Goal: Information Seeking & Learning: Learn about a topic

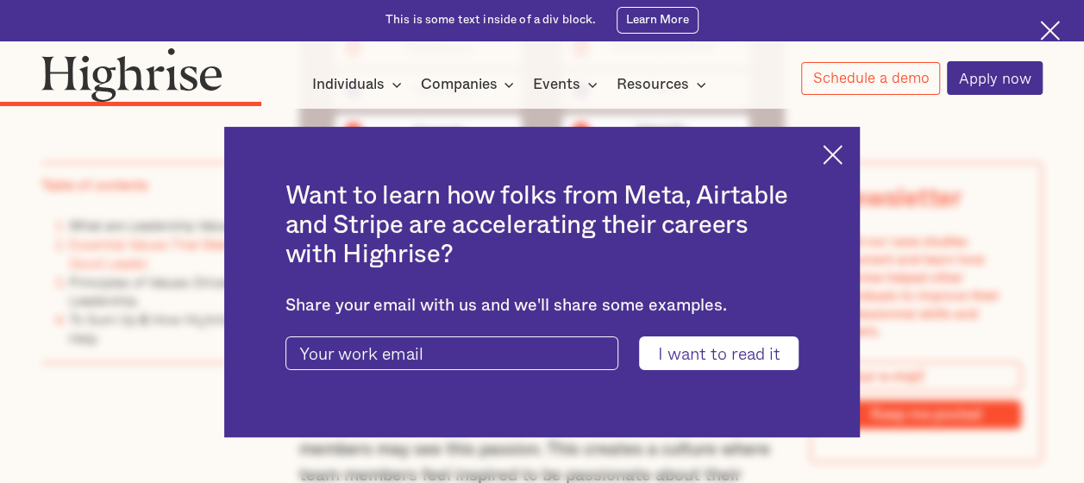
scroll to position [3651, 0]
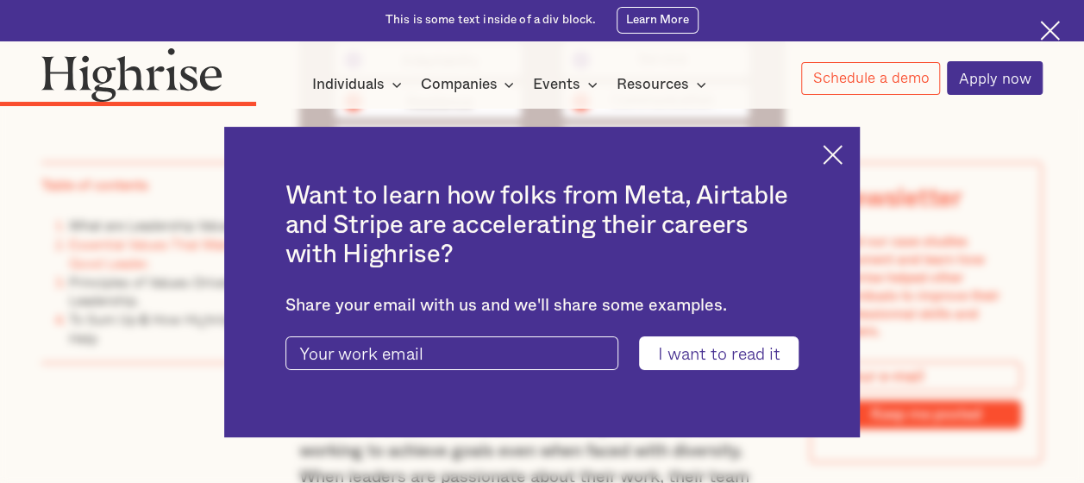
click at [842, 145] on img at bounding box center [833, 155] width 20 height 20
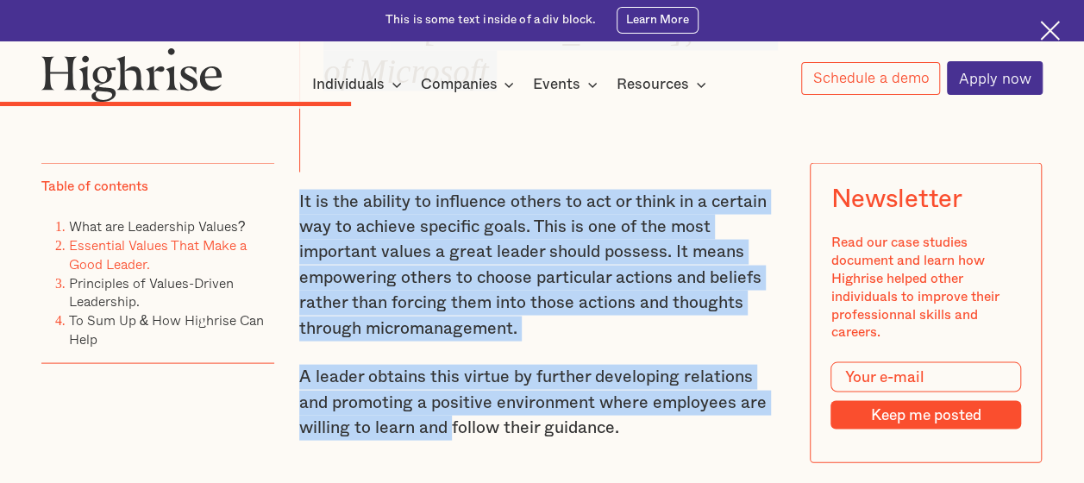
scroll to position [4841, 0]
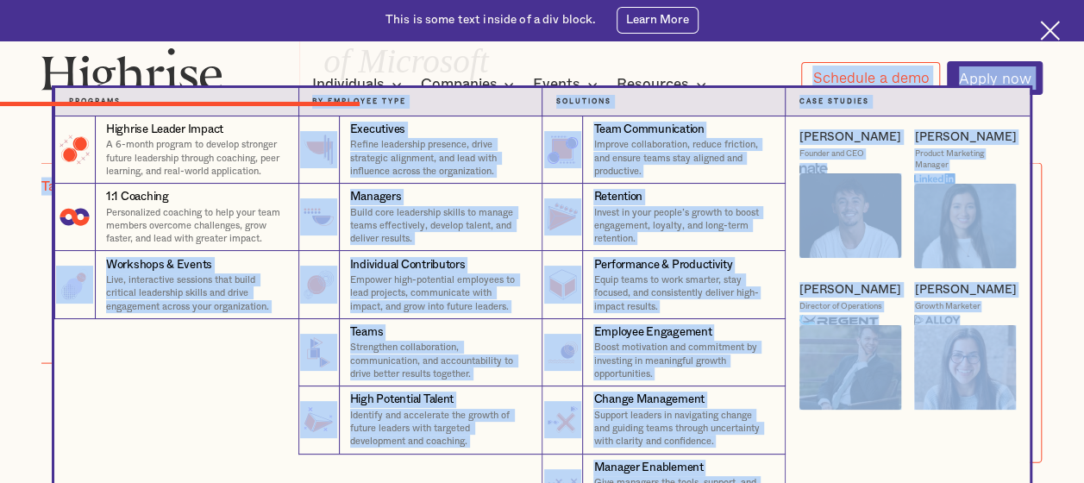
drag, startPoint x: 291, startPoint y: 279, endPoint x: 105, endPoint y: 348, distance: 198.6
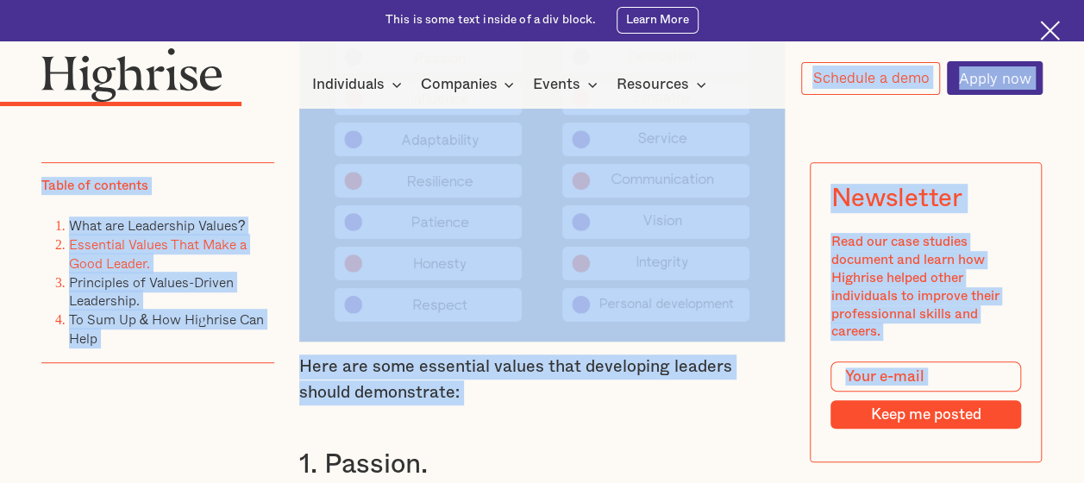
scroll to position [3589, 0]
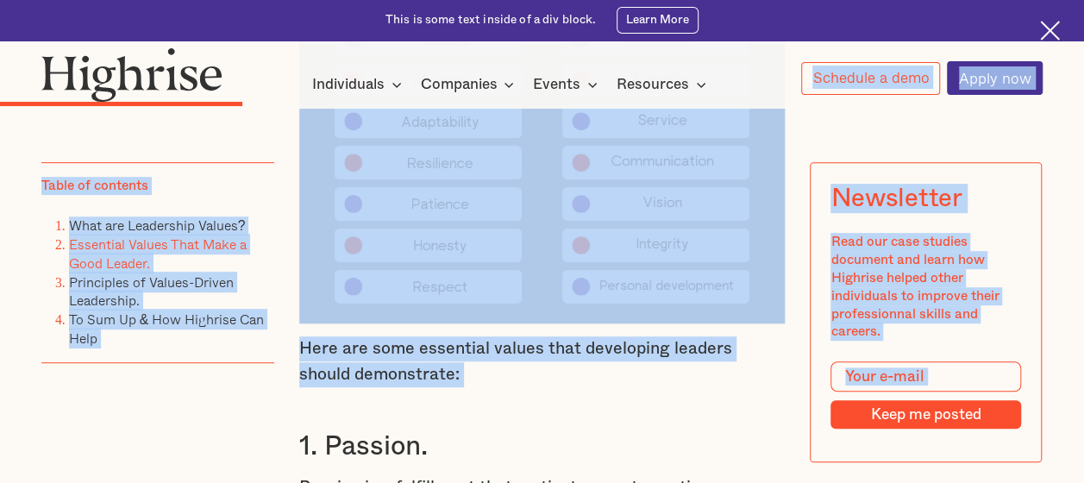
click at [43, 442] on div "Table of contents What are Leadership Values? Essential Values That Make a Good…" at bounding box center [157, 331] width 233 height 338
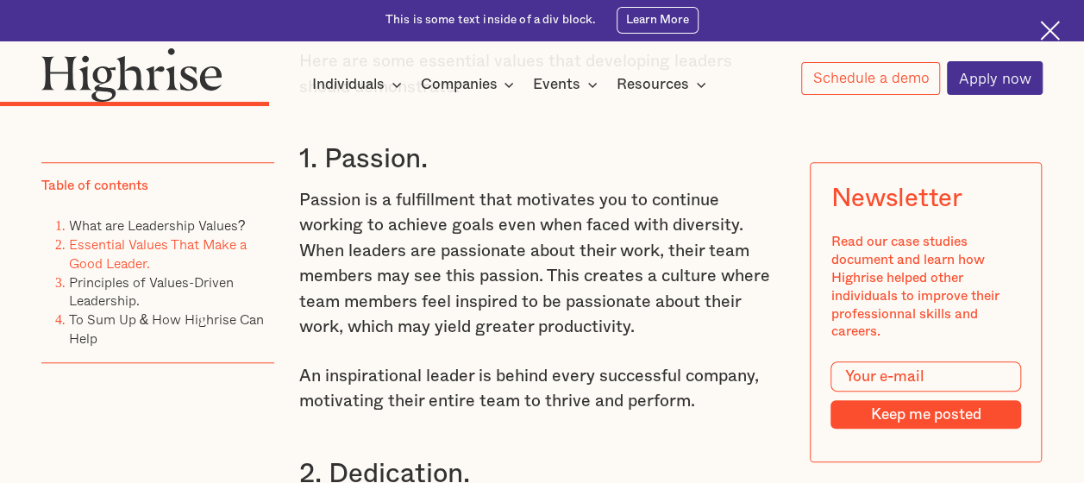
scroll to position [3896, 0]
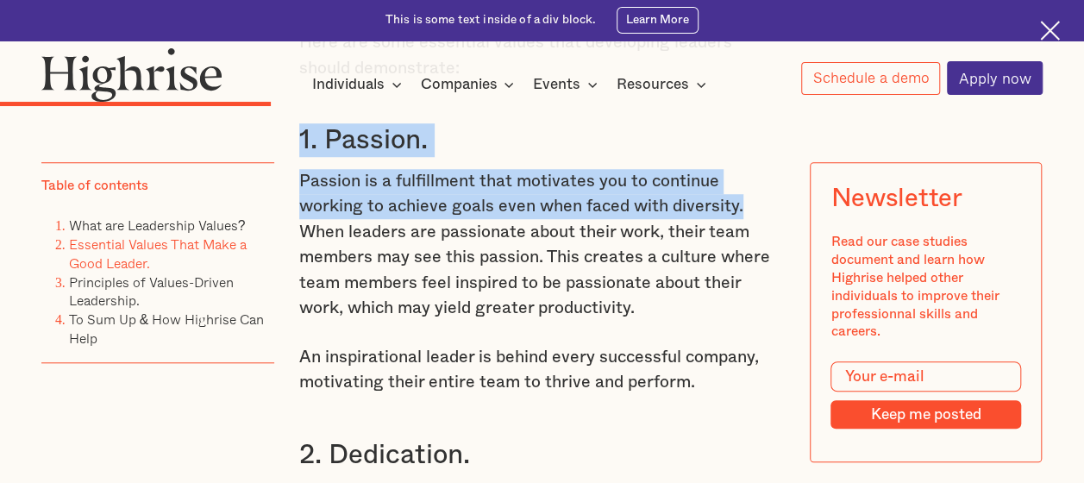
drag, startPoint x: 674, startPoint y: 247, endPoint x: 285, endPoint y: 185, distance: 393.7
copy div "1. Passion. Passion is a fulfillment that motivates you to continue working to …"
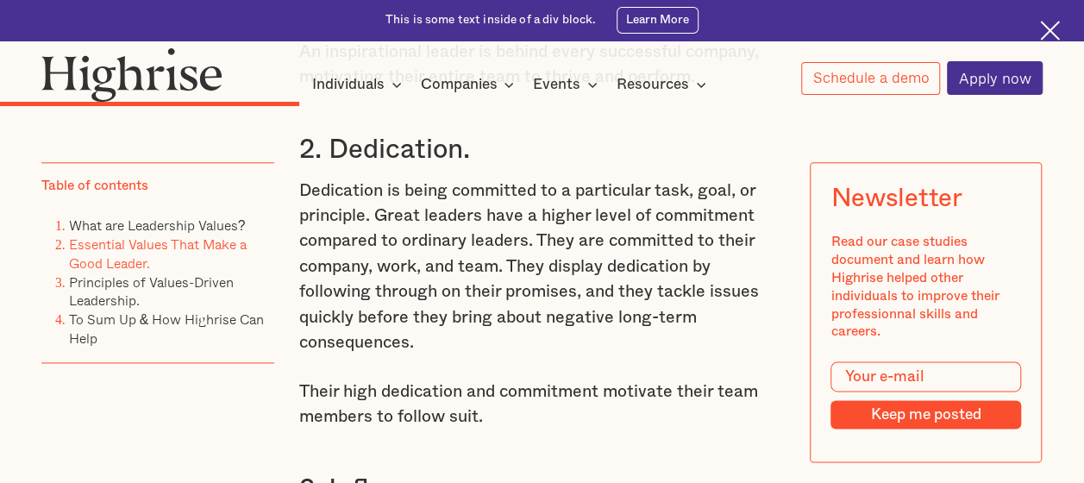
scroll to position [4219, 0]
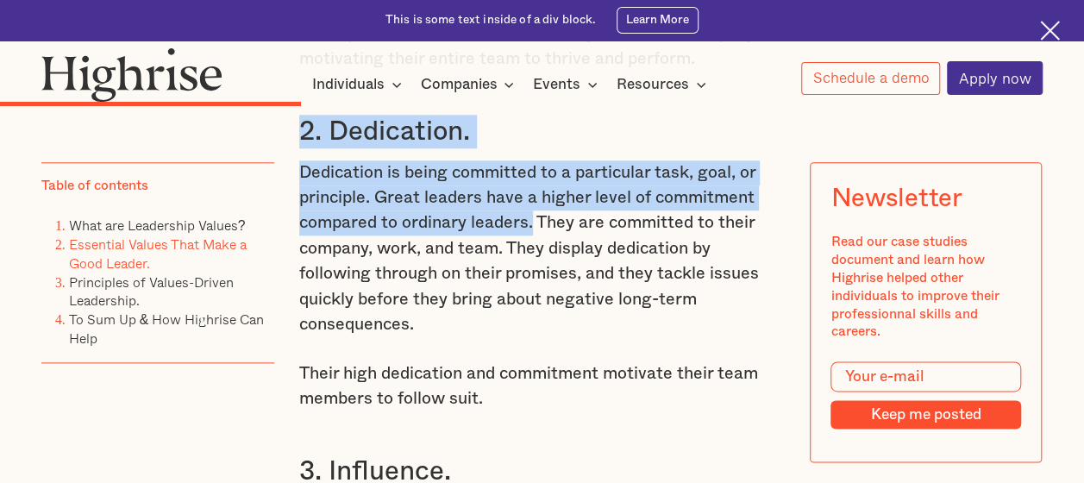
drag, startPoint x: 531, startPoint y: 268, endPoint x: 291, endPoint y: 169, distance: 260.2
copy div "2. Dedication. Dedication is being committed to a particular task, goal, or pri…"
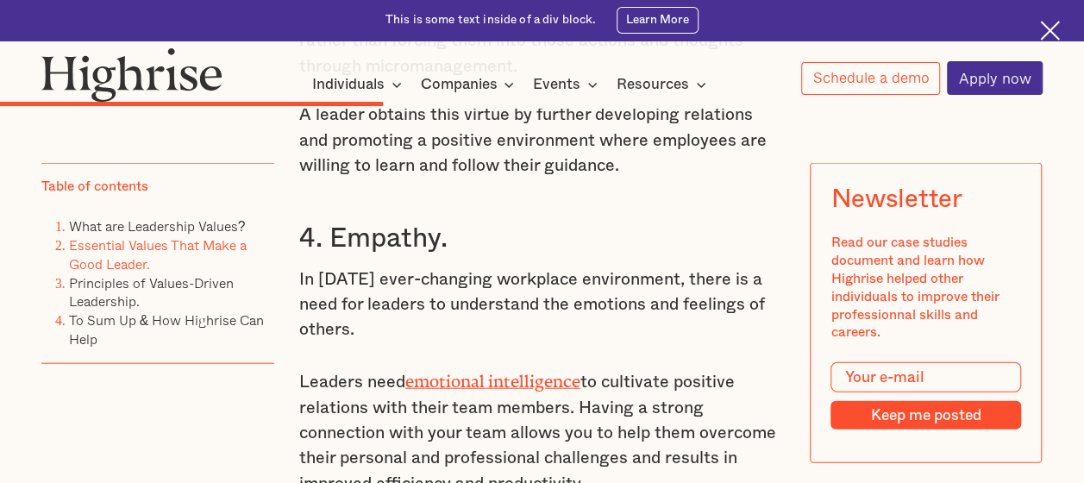
scroll to position [5127, 0]
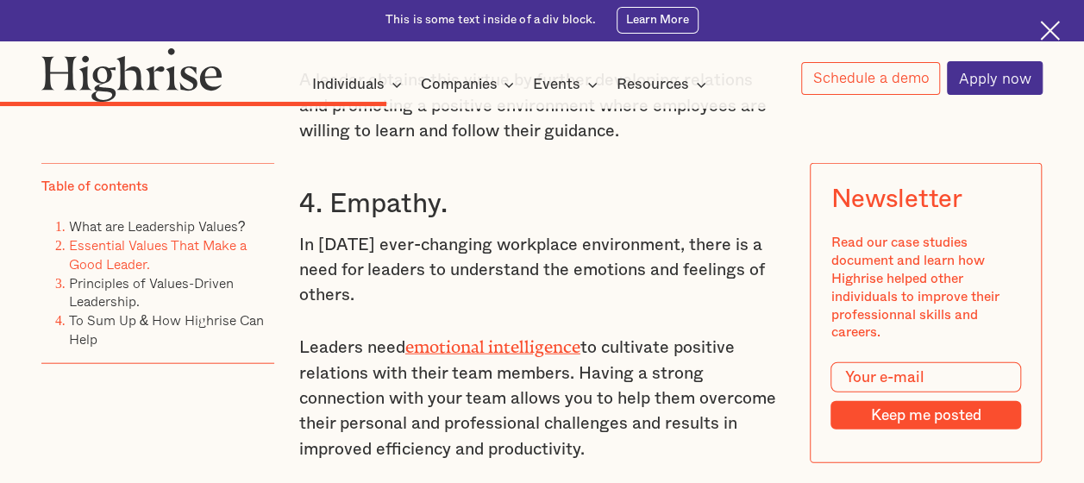
drag, startPoint x: 359, startPoint y: 349, endPoint x: 291, endPoint y: 248, distance: 121.2
copy div "4. Empathy. In [DATE] ever-changing workplace environment, there is a need for …"
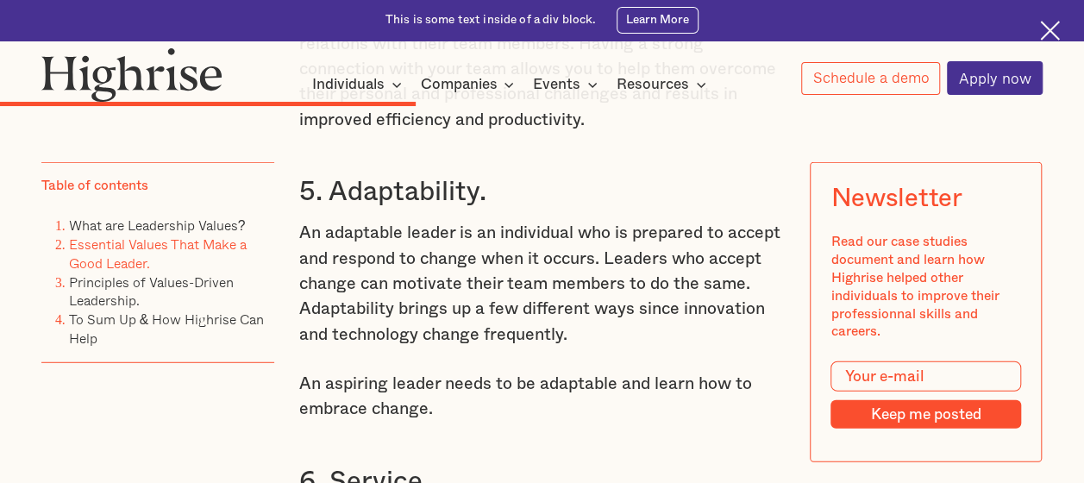
scroll to position [5460, 0]
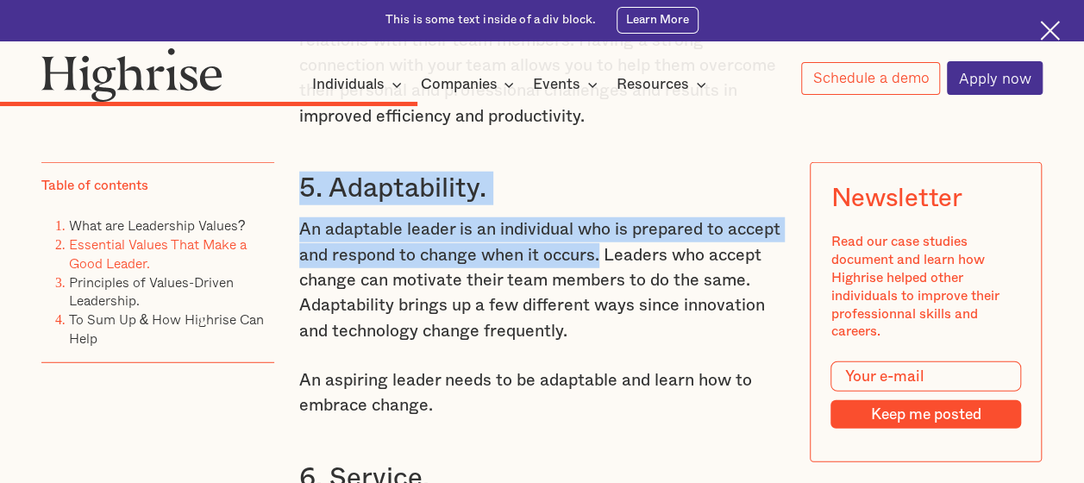
drag, startPoint x: 602, startPoint y: 310, endPoint x: 285, endPoint y: 241, distance: 323.9
copy div "5. Adaptability. An adaptable leader is an individual who is prepared to accept…"
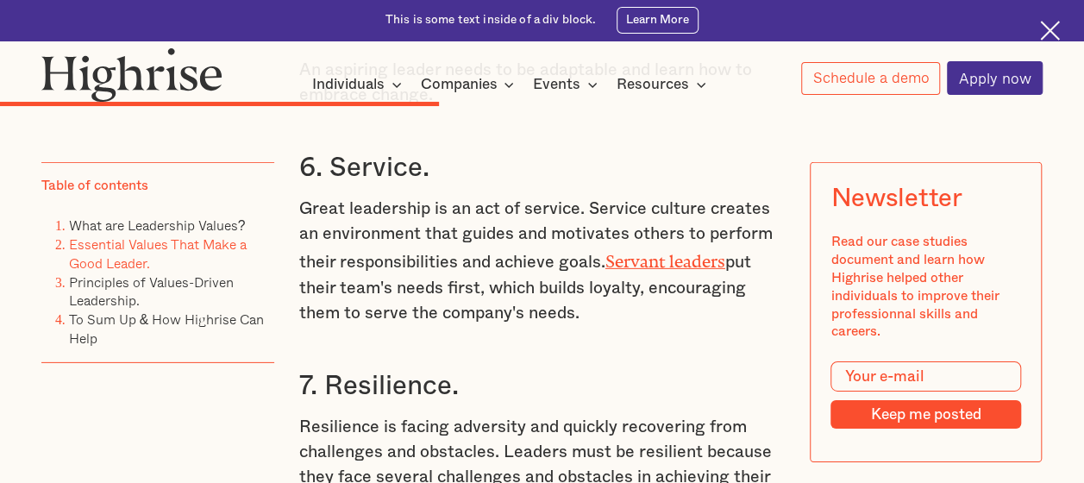
scroll to position [5793, 0]
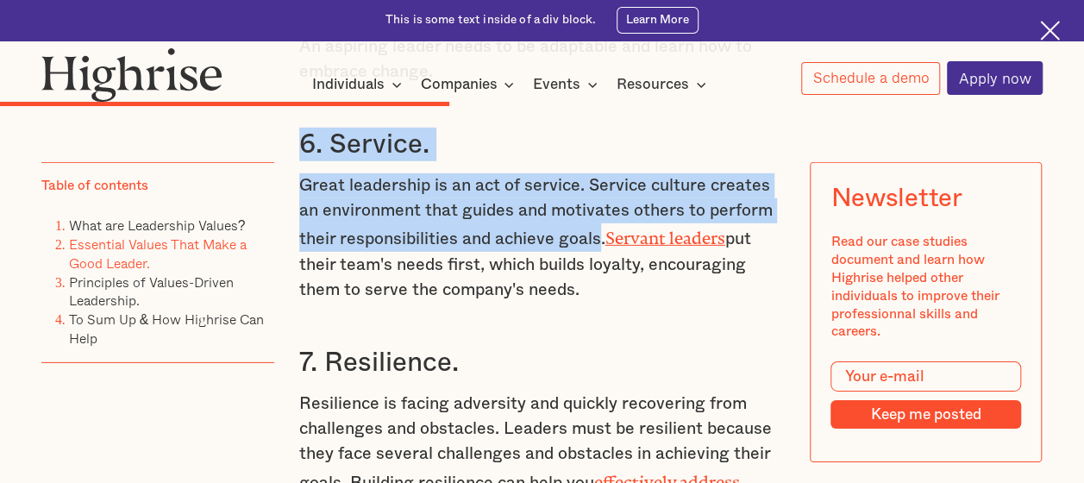
drag, startPoint x: 601, startPoint y: 298, endPoint x: 295, endPoint y: 210, distance: 318.7
copy div "6. Service. Great leadership is an act of service. Service culture creates an e…"
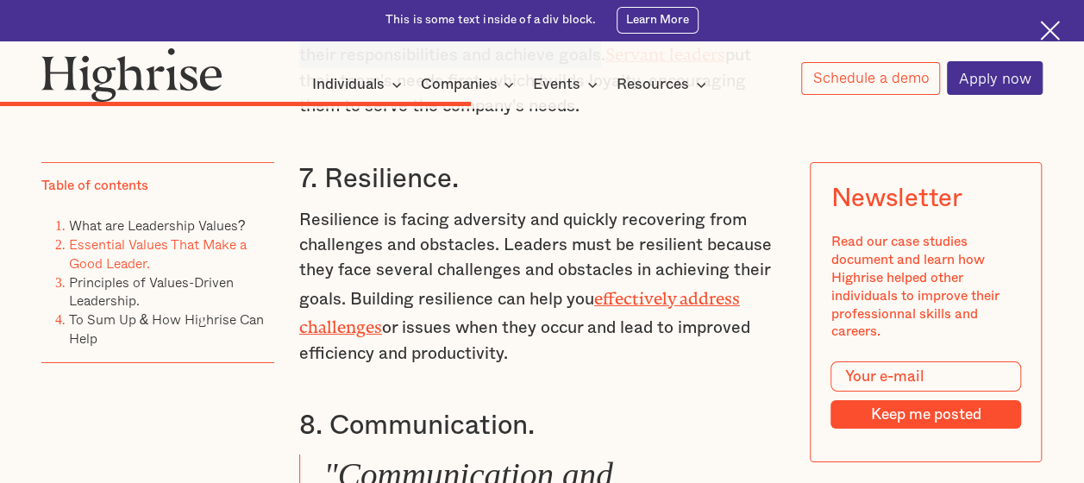
scroll to position [6115, 0]
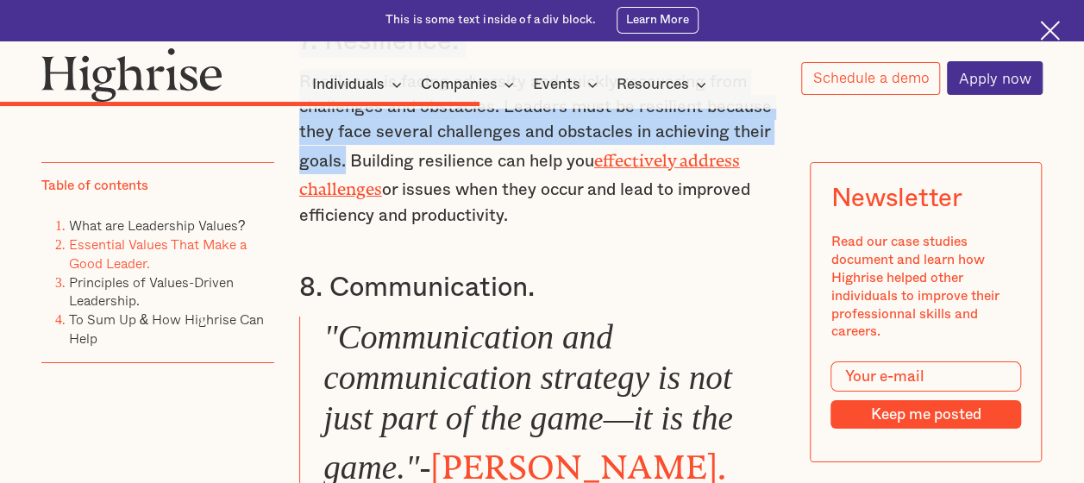
drag, startPoint x: 341, startPoint y: 219, endPoint x: 297, endPoint y: 113, distance: 115.1
copy div "7. Resilience. Resilience is facing adversity and quickly recovering from chall…"
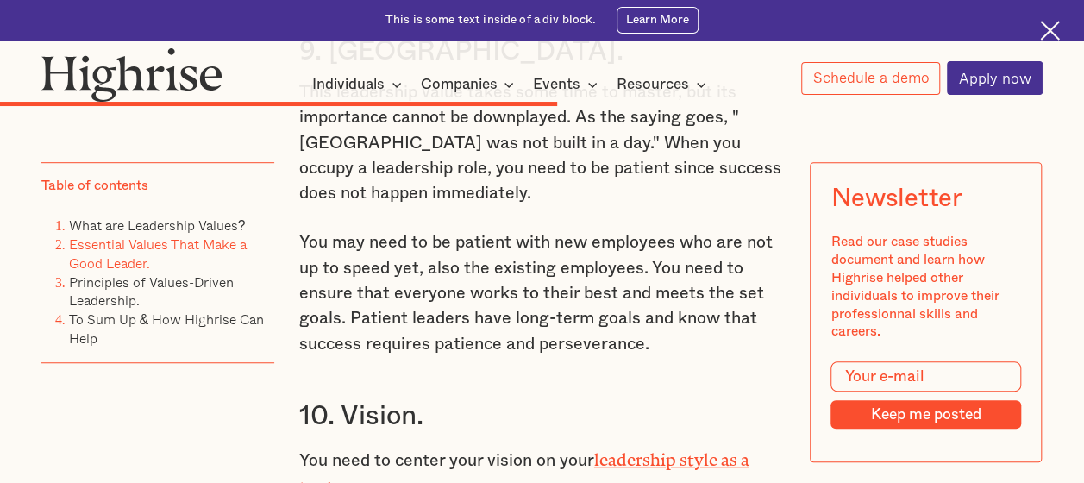
scroll to position [6942, 0]
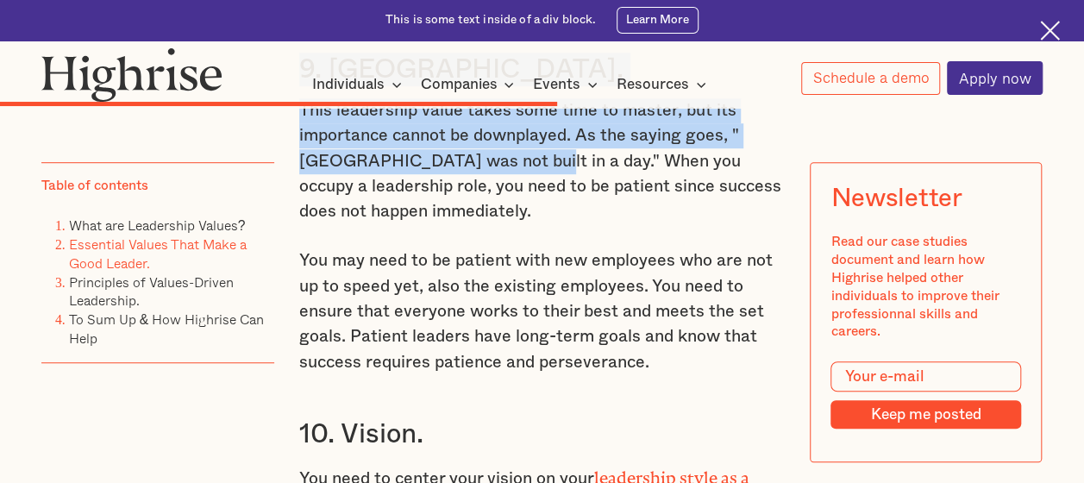
drag, startPoint x: 473, startPoint y: 221, endPoint x: 298, endPoint y: 133, distance: 195.1
copy div "9. [GEOGRAPHIC_DATA]. This leadership value takes some time to master, but its …"
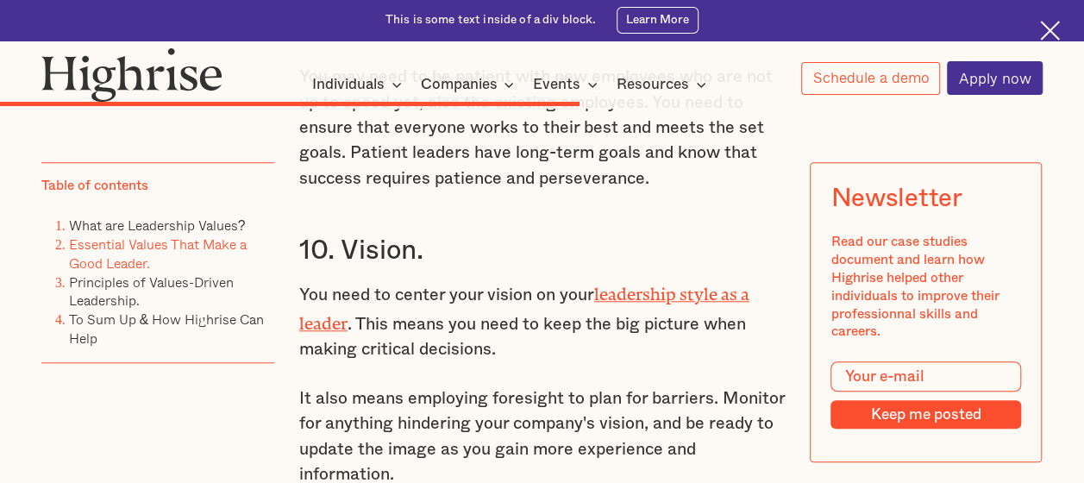
scroll to position [7263, 0]
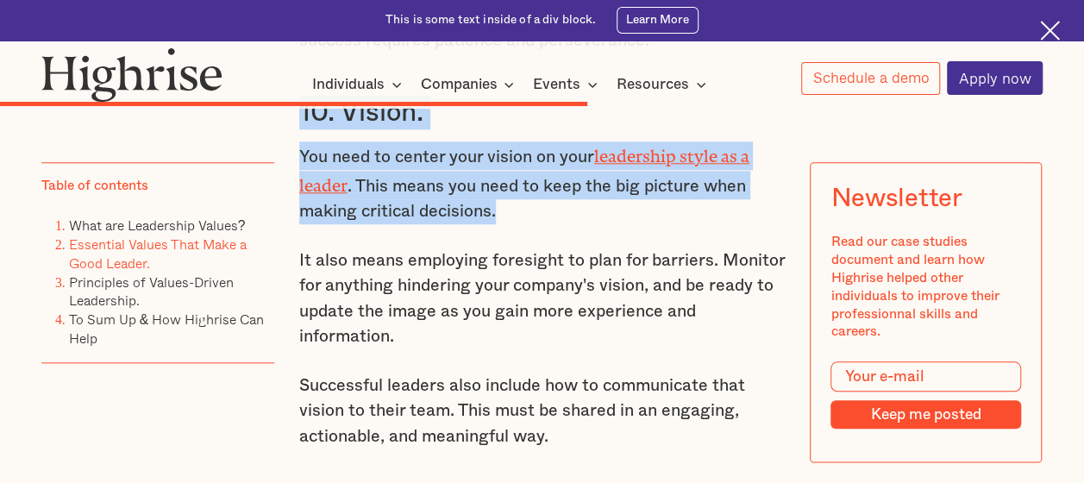
drag, startPoint x: 502, startPoint y: 262, endPoint x: 278, endPoint y: 186, distance: 236.7
copy div "10. Vision. You need to center your vision on your leadership style as a leader…"
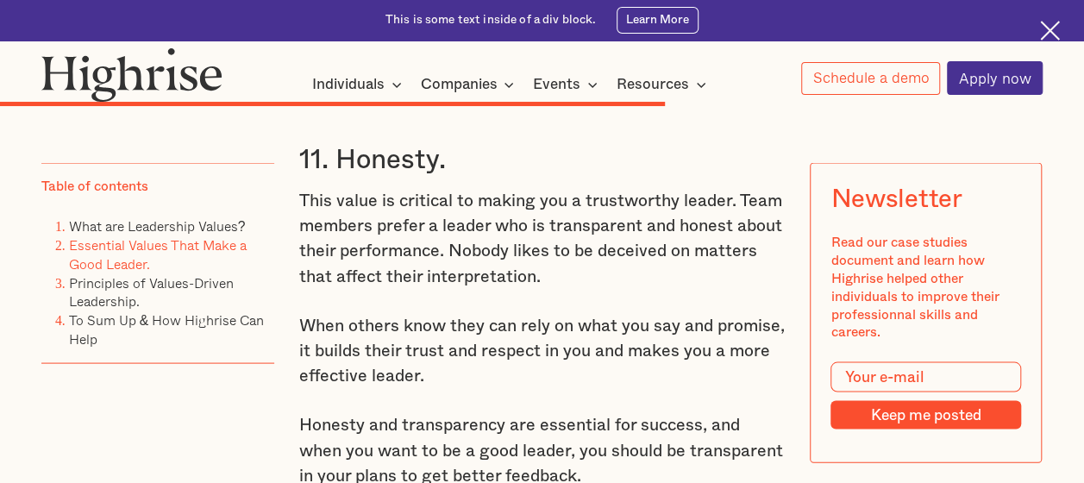
scroll to position [8081, 0]
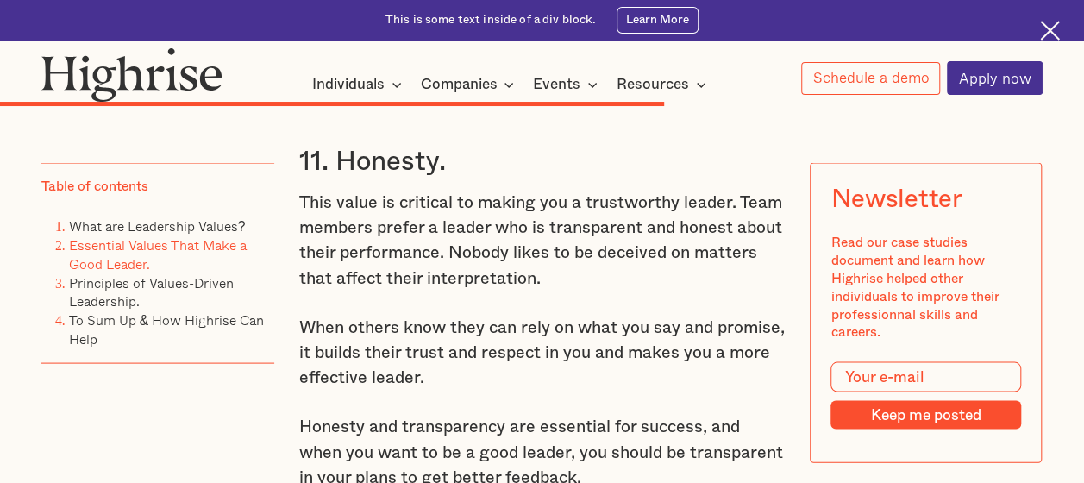
drag, startPoint x: 444, startPoint y: 319, endPoint x: 295, endPoint y: 229, distance: 174.0
drag, startPoint x: 295, startPoint y: 229, endPoint x: 716, endPoint y: 169, distance: 425.1
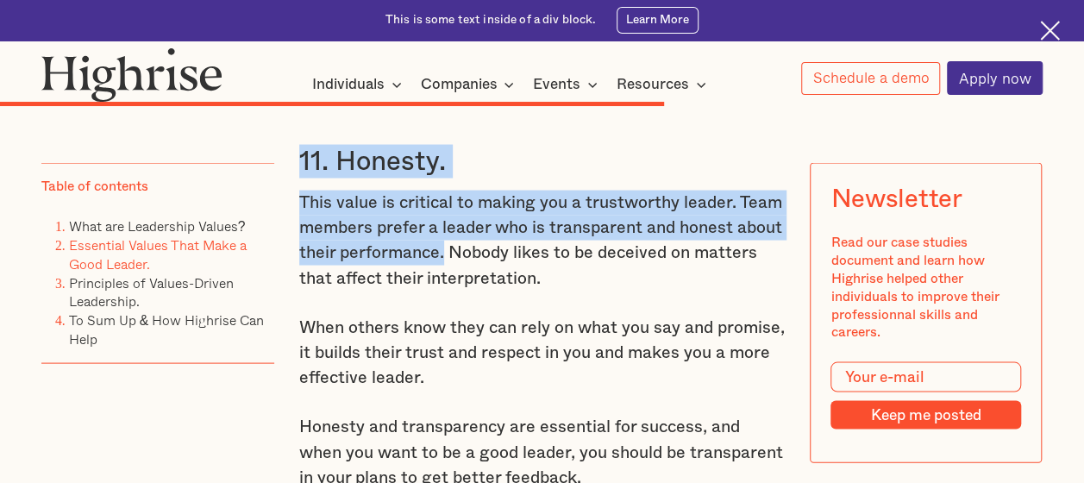
drag, startPoint x: 443, startPoint y: 319, endPoint x: 298, endPoint y: 214, distance: 179.0
copy div "11. Honesty. This value is critical to making you a trustworthy leader. Team me…"
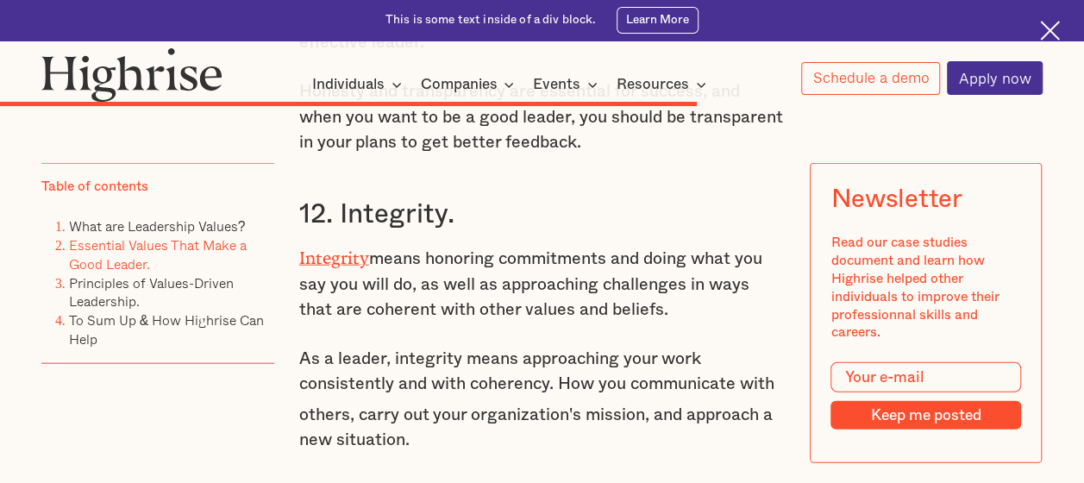
scroll to position [8437, 0]
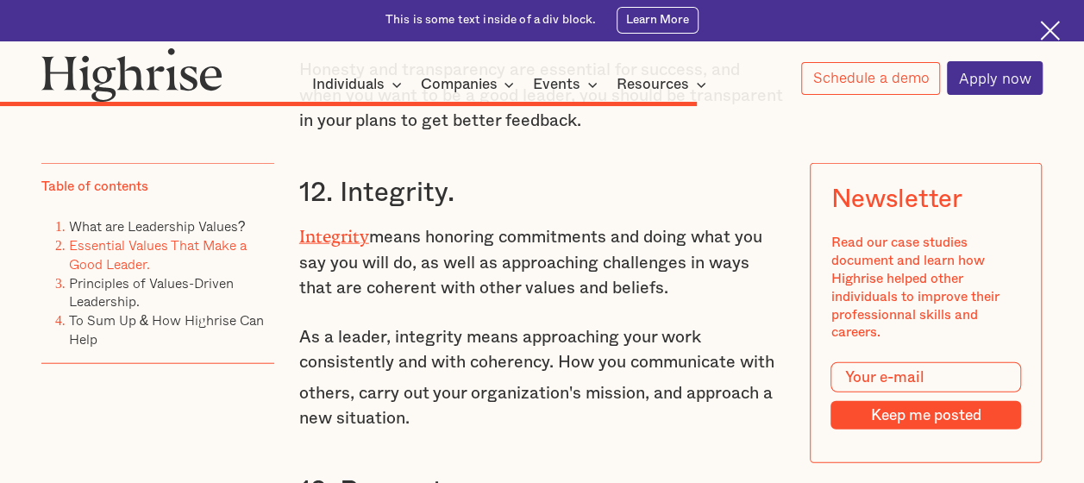
drag, startPoint x: 655, startPoint y: 357, endPoint x: 276, endPoint y: 258, distance: 392.1
click at [610, 301] on p "Integrity means honoring commitments and doing what you say you will do, as wel…" at bounding box center [542, 261] width 486 height 79
drag, startPoint x: 629, startPoint y: 354, endPoint x: 291, endPoint y: 268, distance: 348.6
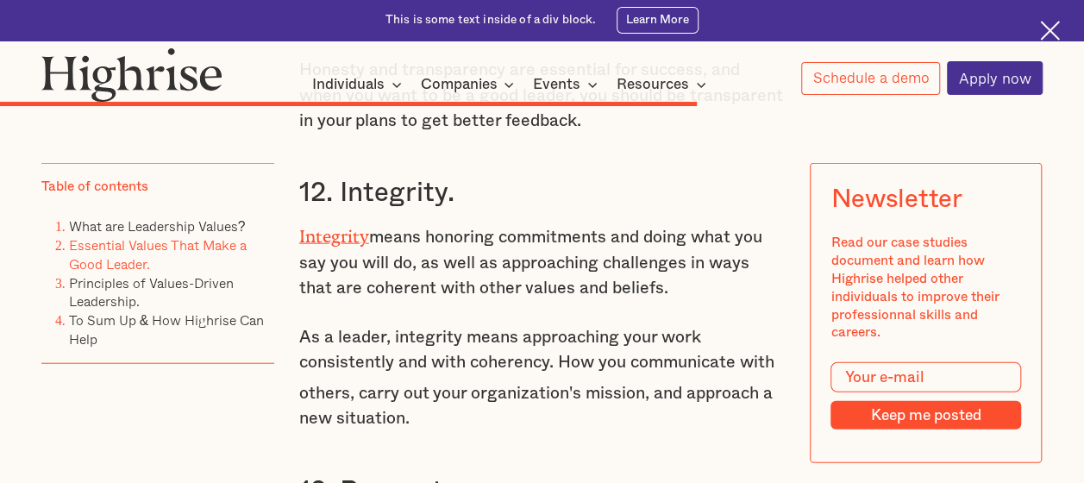
copy div "12. Integrity. Integrity means honoring commitments and doing what you say you …"
